Goal: Find specific page/section: Find specific page/section

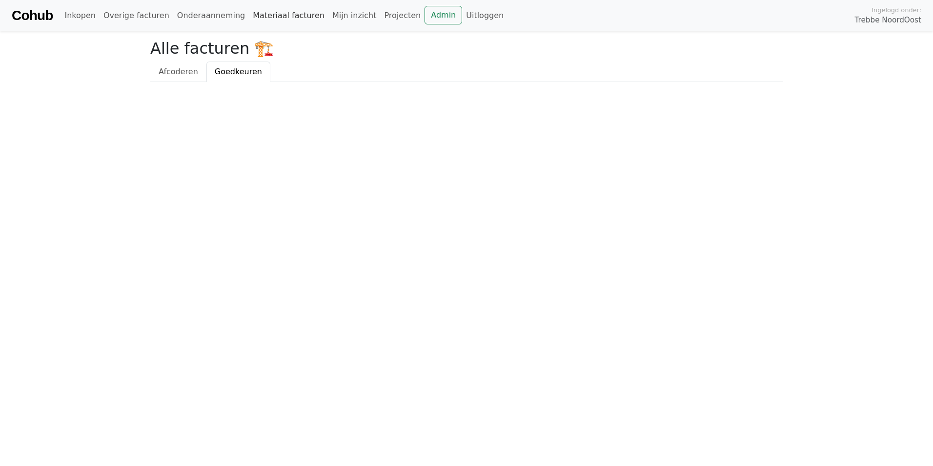
click at [252, 12] on link "Materiaal facturen" at bounding box center [289, 16] width 80 height 20
click at [194, 10] on link "Onderaanneming" at bounding box center [211, 16] width 76 height 20
click at [225, 74] on span "Openstaand" at bounding box center [246, 71] width 47 height 9
click at [175, 70] on span "Goedkeuren" at bounding box center [182, 71] width 47 height 9
click at [217, 18] on link "Onderaanneming" at bounding box center [211, 16] width 76 height 20
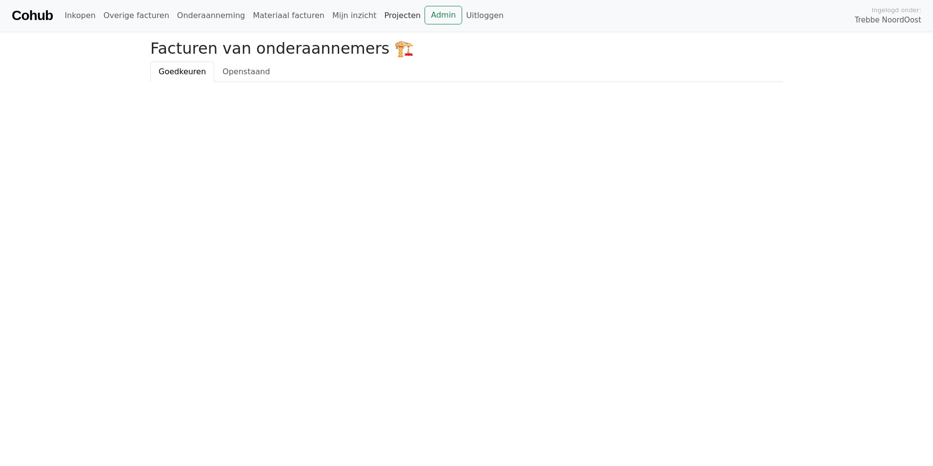
click at [381, 18] on link "Projecten" at bounding box center [402, 16] width 44 height 20
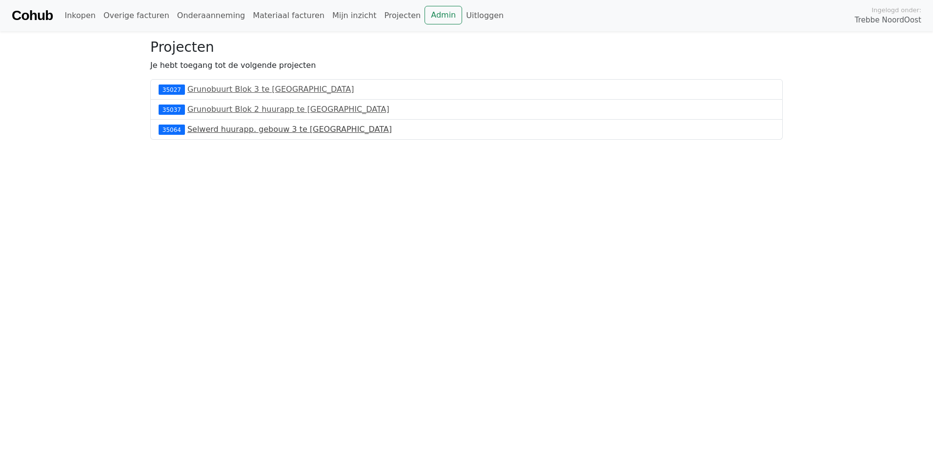
click at [200, 129] on link "Selwerd huurapp. gebouw 3 te [GEOGRAPHIC_DATA]" at bounding box center [289, 128] width 205 height 9
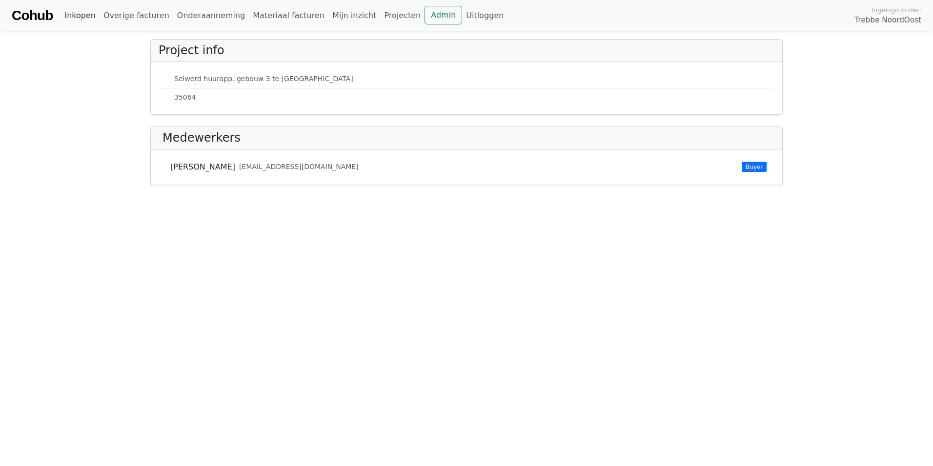
click at [88, 18] on link "Inkopen" at bounding box center [80, 16] width 39 height 20
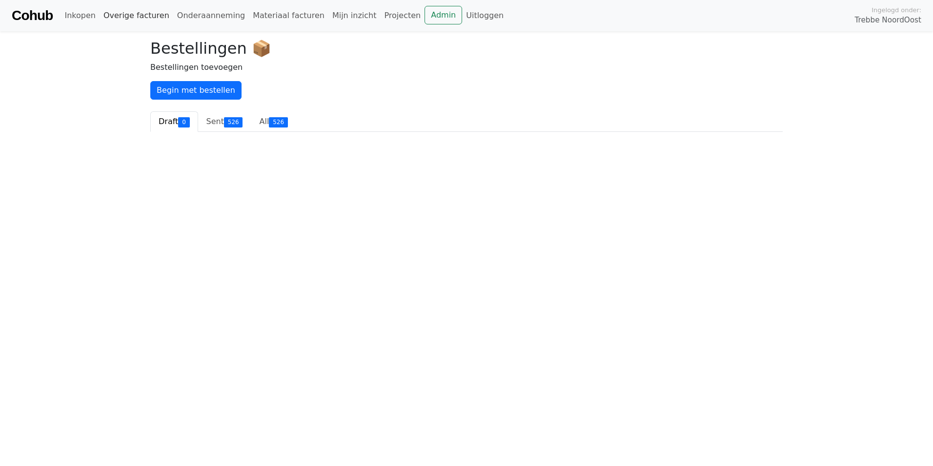
click at [136, 13] on link "Overige facturen" at bounding box center [137, 16] width 74 height 20
